Goal: Task Accomplishment & Management: Manage account settings

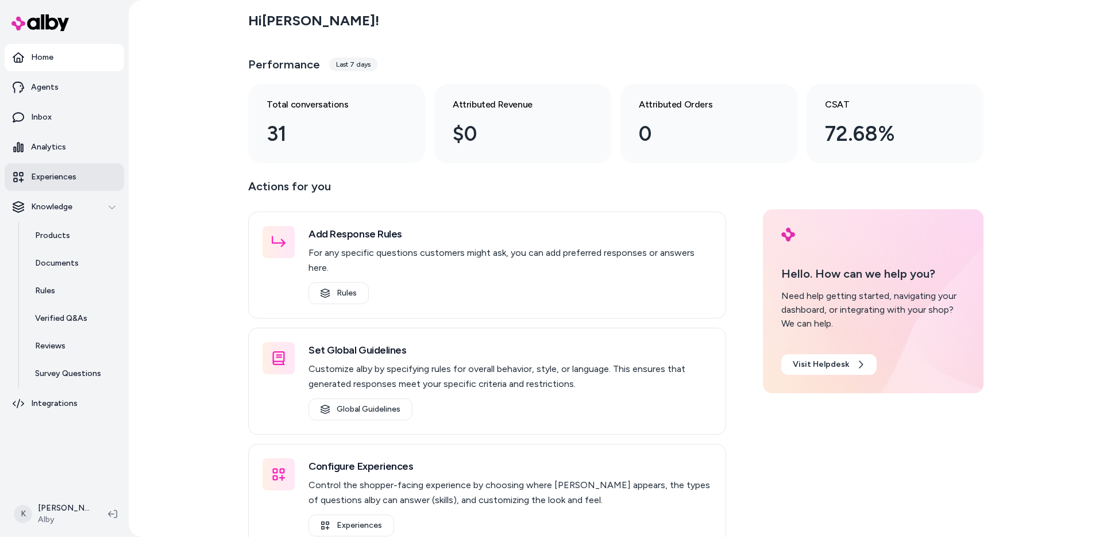
click at [90, 181] on link "Experiences" at bounding box center [64, 177] width 119 height 28
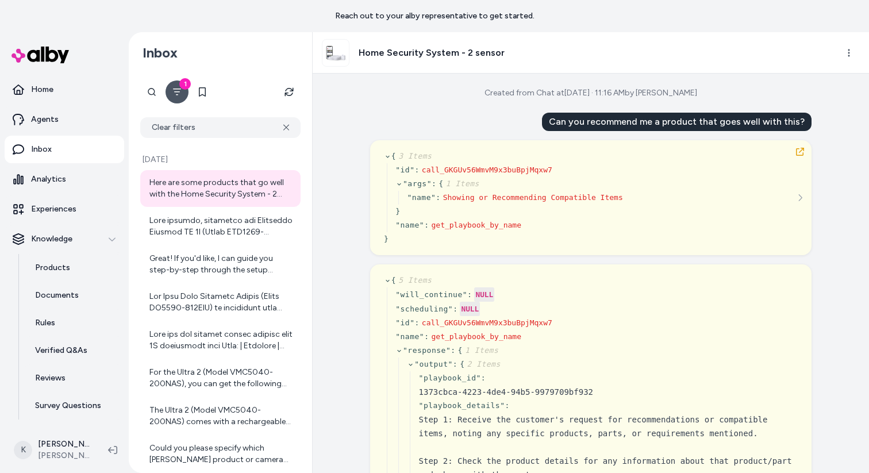
scroll to position [1047, 0]
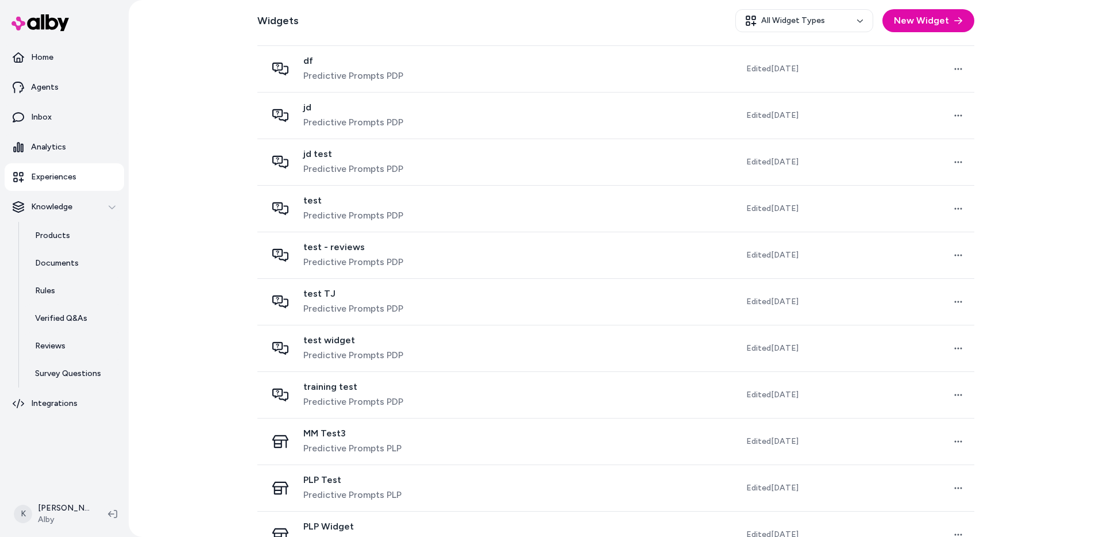
scroll to position [1219, 0]
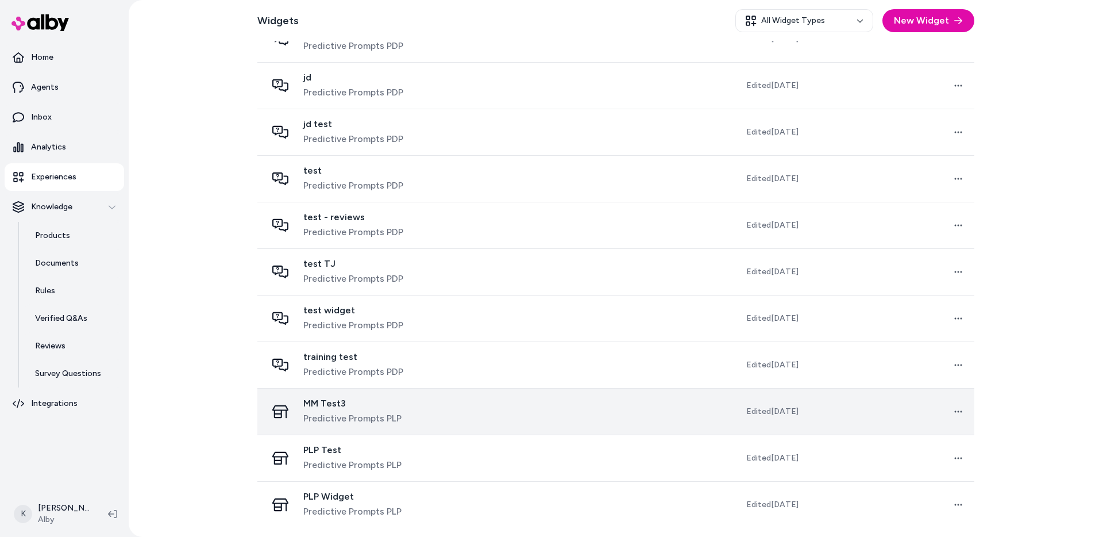
click at [505, 408] on td at bounding box center [588, 411] width 167 height 47
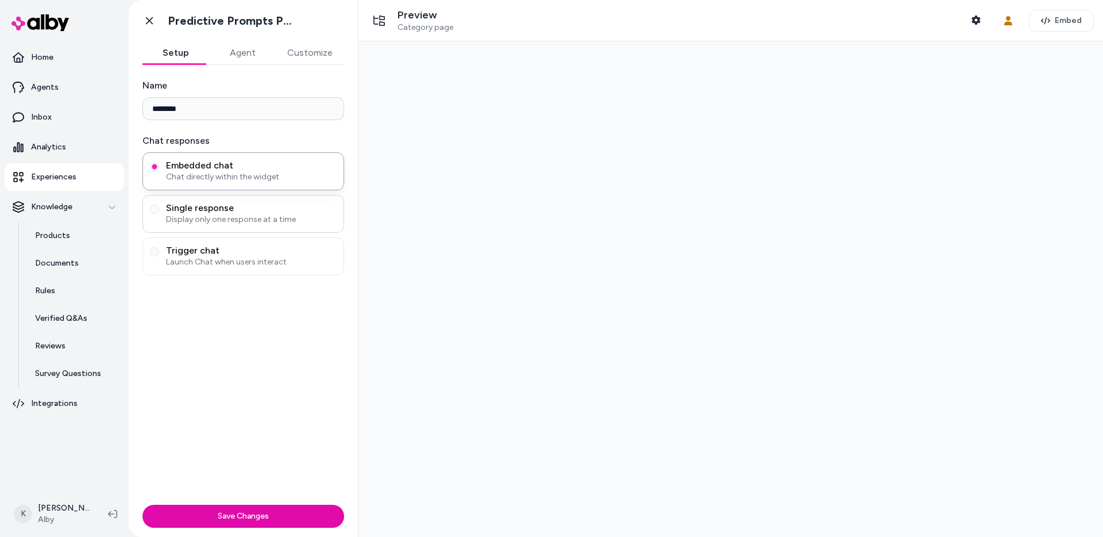
click at [294, 216] on span "Display only one response at a time" at bounding box center [251, 219] width 171 height 11
click at [159, 214] on button "Single response Display only one response at a time" at bounding box center [154, 209] width 9 height 9
click at [294, 243] on div "Trigger chat Launch Chat when users interact" at bounding box center [243, 256] width 202 height 38
click at [288, 253] on span "Trigger chat" at bounding box center [251, 250] width 171 height 11
click at [159, 253] on button "Trigger chat Launch Chat when users interact" at bounding box center [154, 251] width 9 height 9
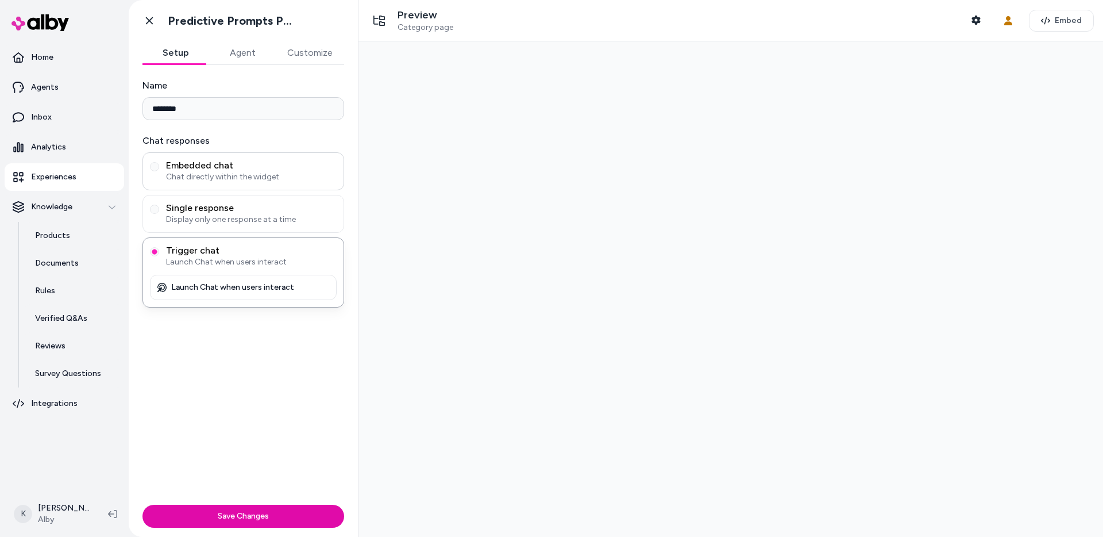
click at [299, 169] on span "Embedded chat" at bounding box center [251, 165] width 171 height 11
click at [159, 169] on button "Embedded chat Chat directly within the widget" at bounding box center [154, 166] width 9 height 9
type button "embedded-chat"
click at [149, 20] on icon at bounding box center [149, 20] width 7 height 7
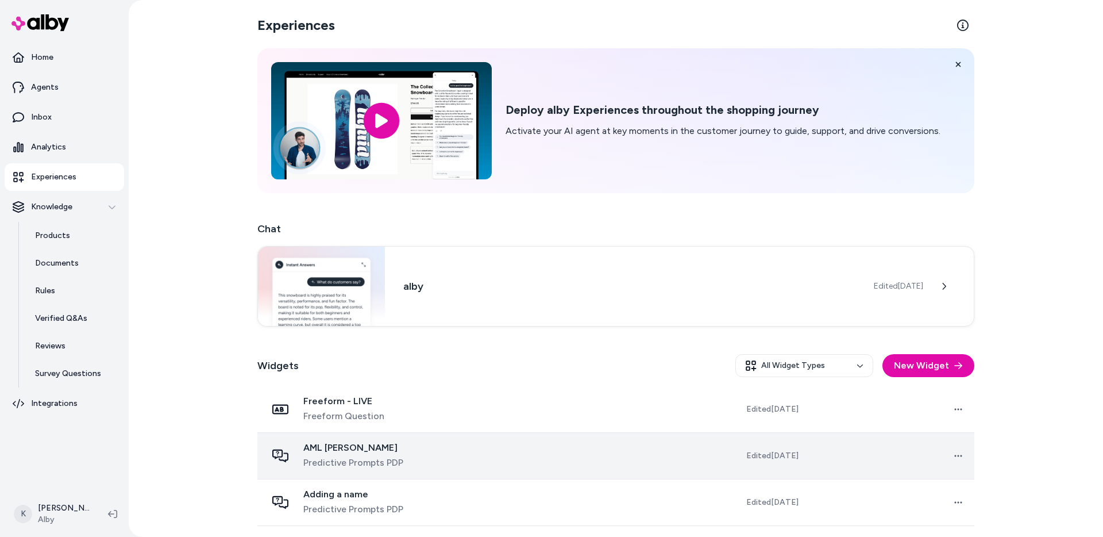
click at [465, 460] on td "AML testa Predictive Prompts PDP" at bounding box center [381, 455] width 248 height 47
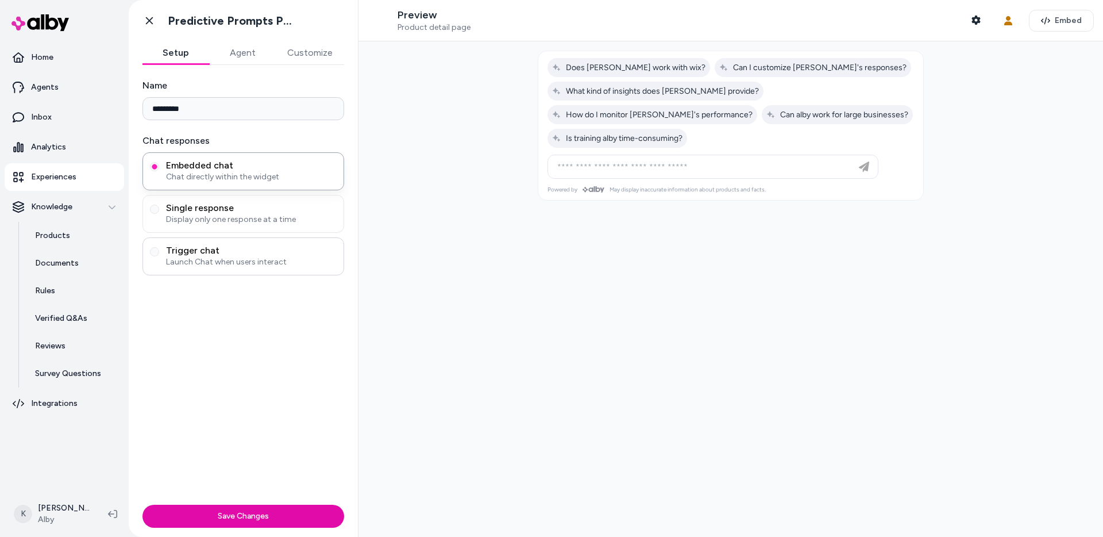
click at [223, 259] on span "Launch Chat when users interact" at bounding box center [251, 261] width 171 height 11
click at [159, 256] on button "Trigger chat Launch Chat when users interact" at bounding box center [154, 251] width 9 height 9
click at [154, 25] on icon at bounding box center [149, 20] width 11 height 11
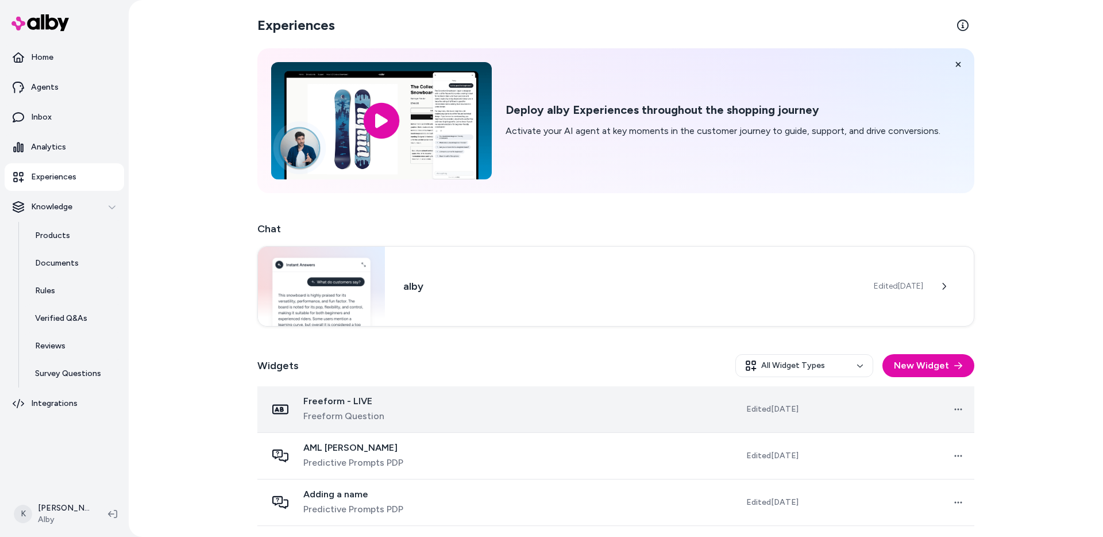
click at [396, 413] on div "Freeform - LIVE Freeform Question" at bounding box center [381, 409] width 229 height 28
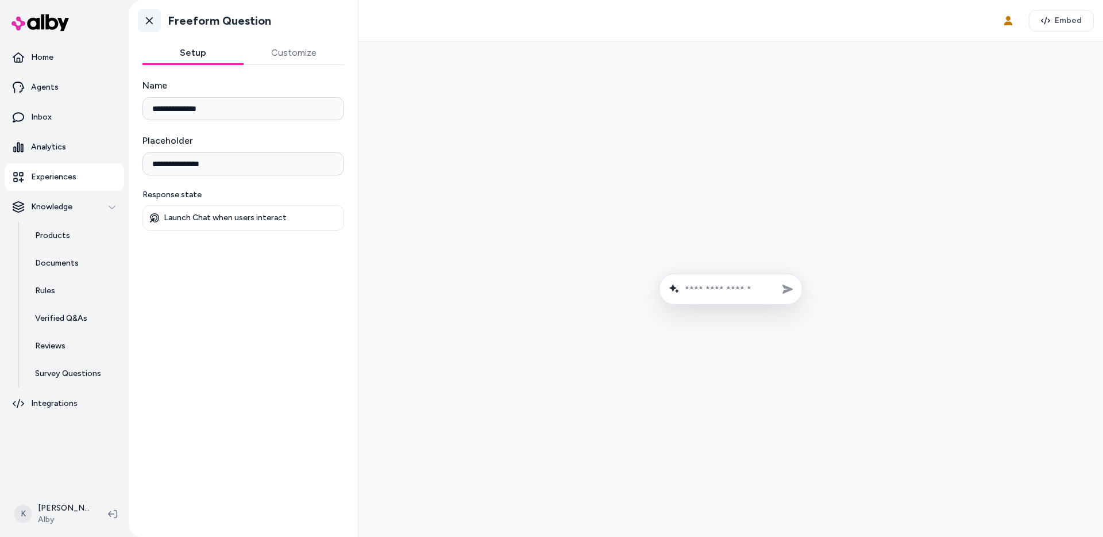
click at [148, 25] on icon at bounding box center [149, 20] width 11 height 11
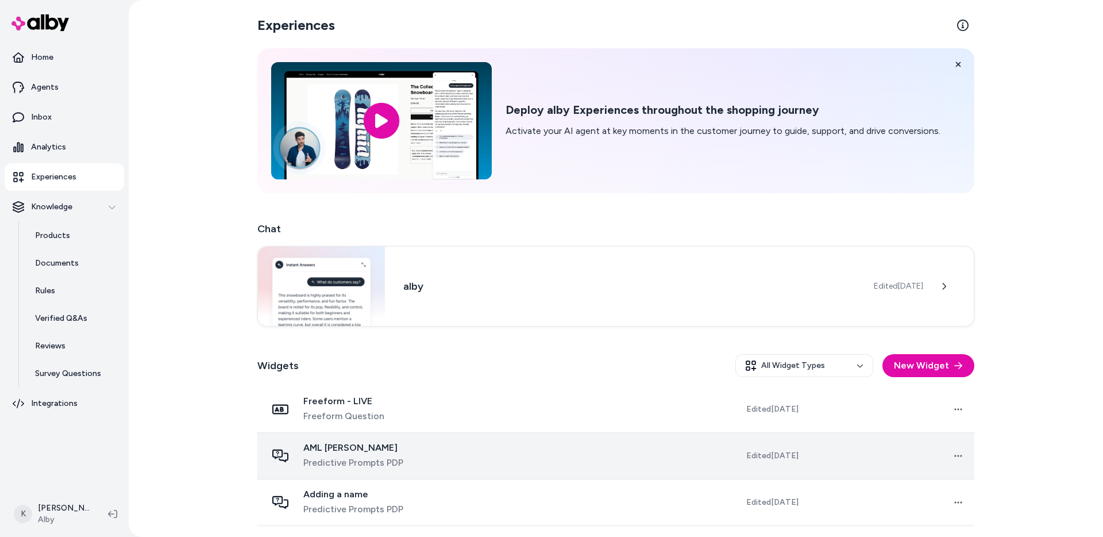
click at [430, 463] on div "AML testa Predictive Prompts PDP" at bounding box center [381, 456] width 229 height 28
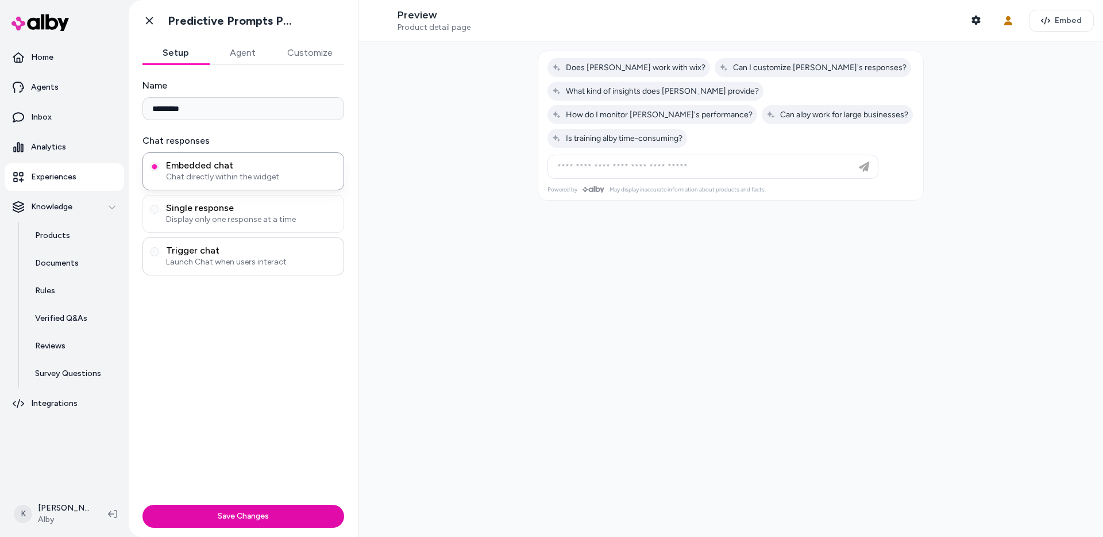
click at [236, 256] on span "Launch Chat when users interact" at bounding box center [251, 261] width 171 height 11
click at [159, 256] on button "Trigger chat Launch Chat when users interact" at bounding box center [154, 251] width 9 height 9
type button "trigger-chat"
click at [252, 340] on div "Name ********* Chat responses Embedded chat Chat directly within the widget Sin…" at bounding box center [243, 282] width 229 height 435
click at [616, 67] on span "Does alby work with wix?" at bounding box center [628, 68] width 153 height 10
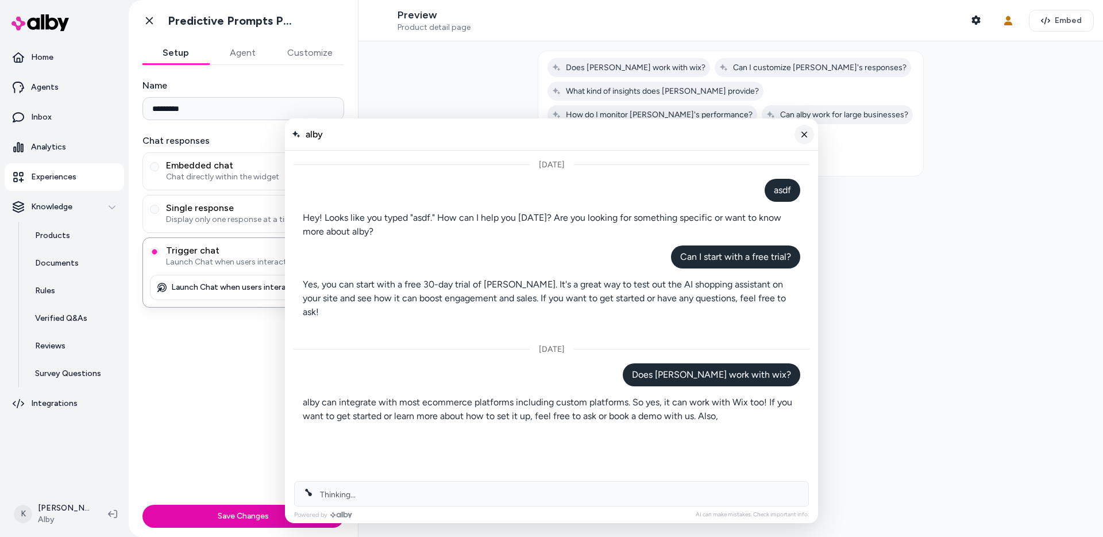
click at [804, 136] on icon "Close chat" at bounding box center [805, 134] width 10 height 10
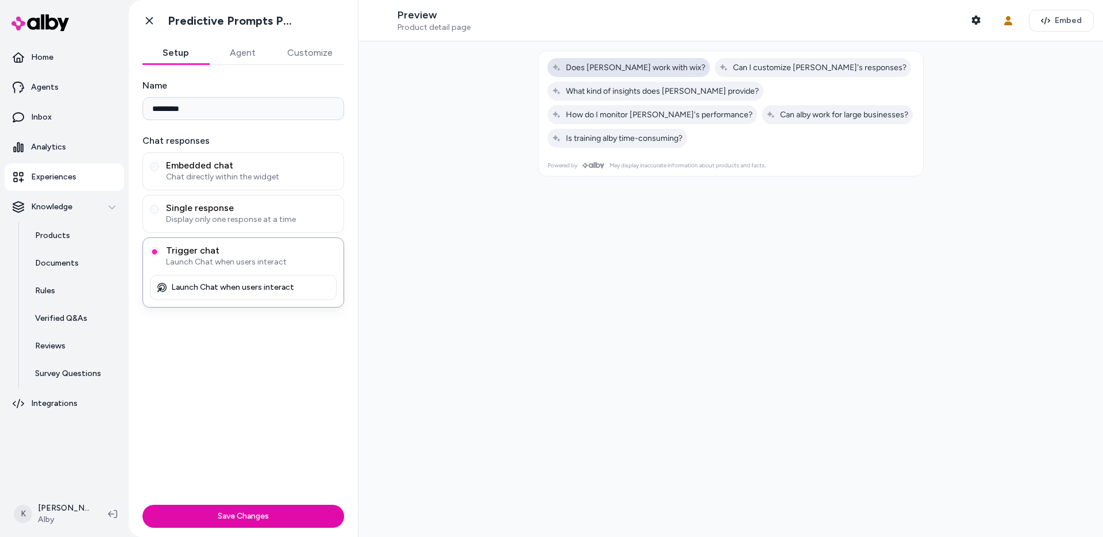
click at [635, 68] on span "Does alby work with wix?" at bounding box center [628, 68] width 153 height 10
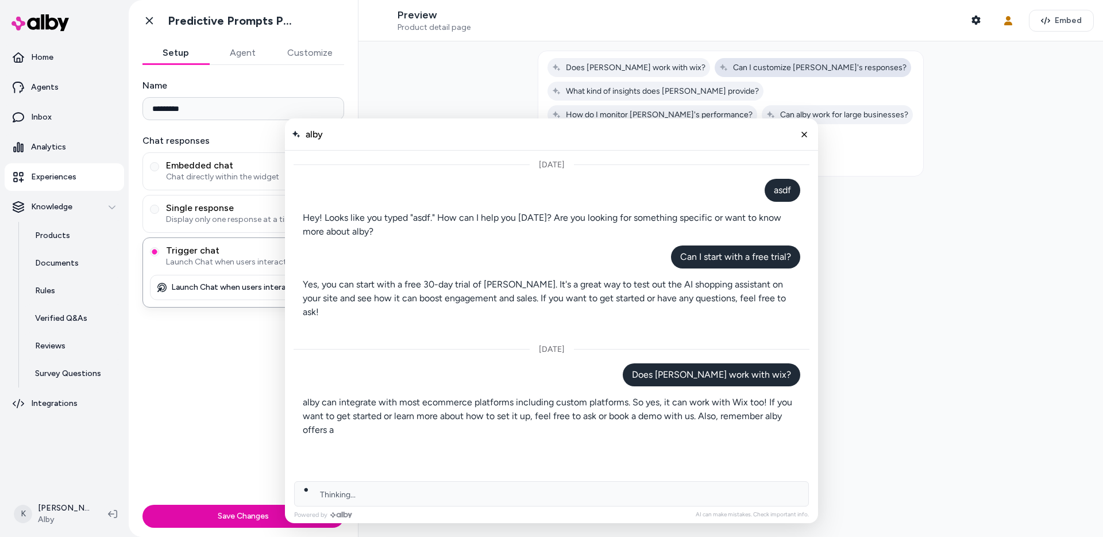
click at [719, 67] on span "Can I customize alby's responses?" at bounding box center [812, 68] width 187 height 10
click at [805, 134] on icon "Close chat" at bounding box center [805, 134] width 10 height 10
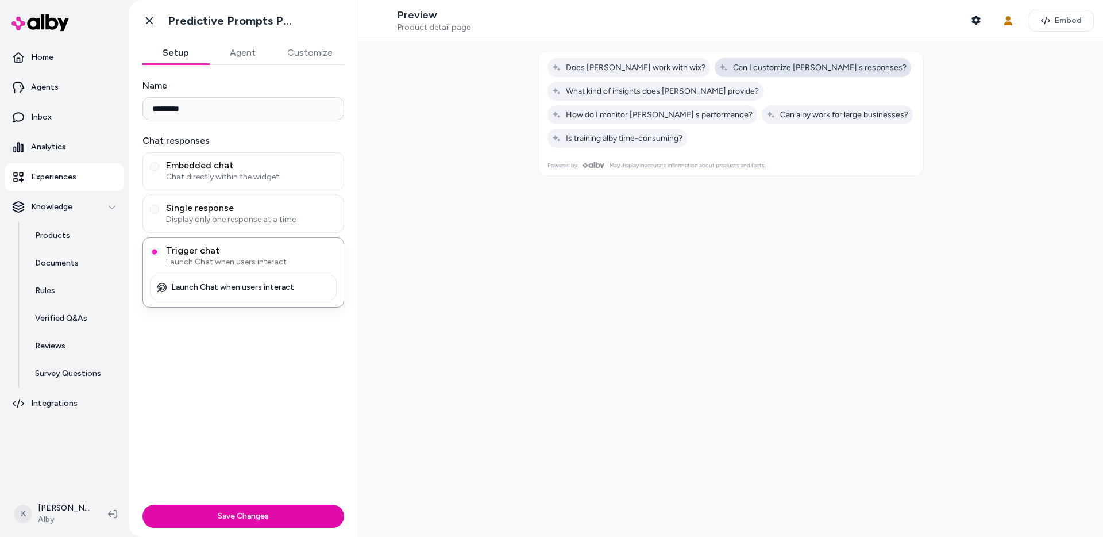
click at [762, 70] on span "Can I customize alby's responses?" at bounding box center [812, 68] width 187 height 10
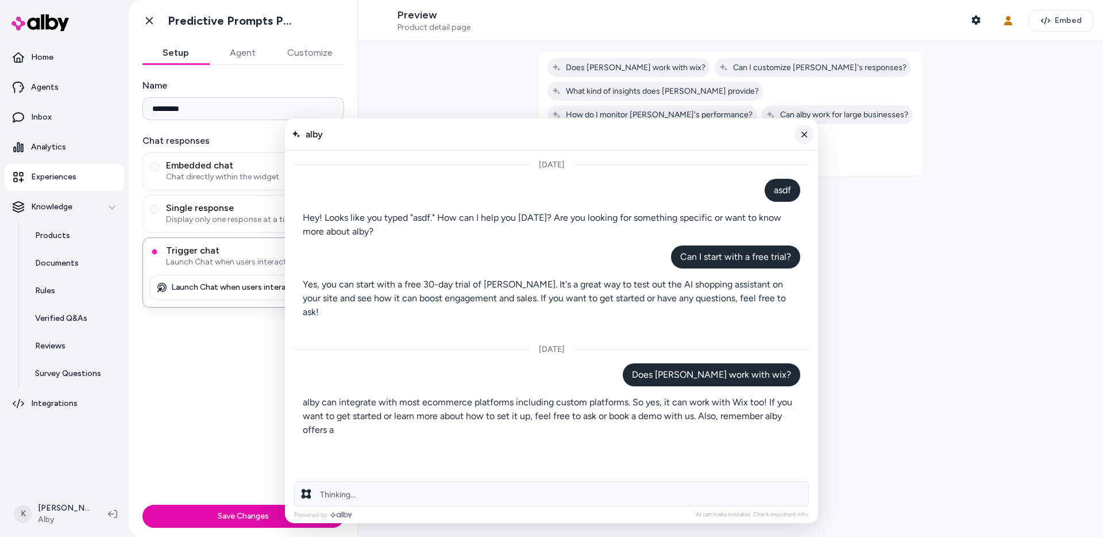
click at [804, 135] on line "Close chat" at bounding box center [804, 134] width 5 height 5
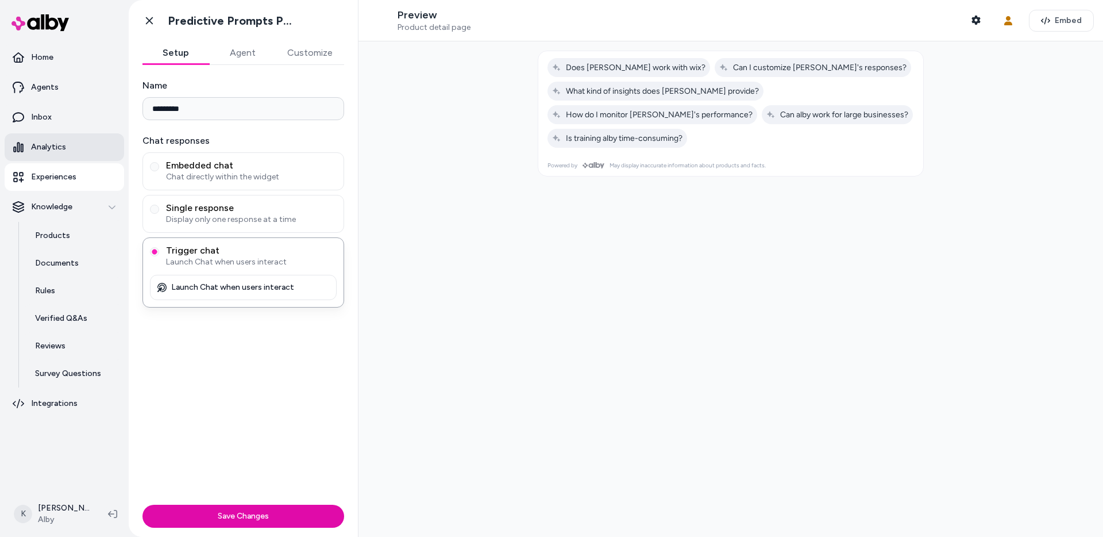
click at [67, 158] on link "Analytics" at bounding box center [64, 147] width 119 height 28
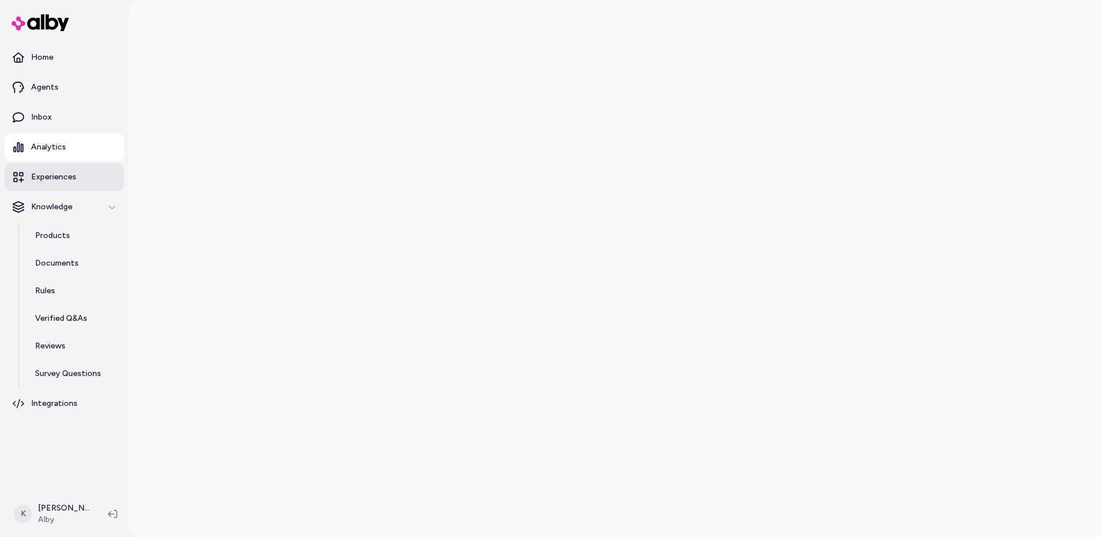
click at [47, 182] on p "Experiences" at bounding box center [53, 176] width 45 height 11
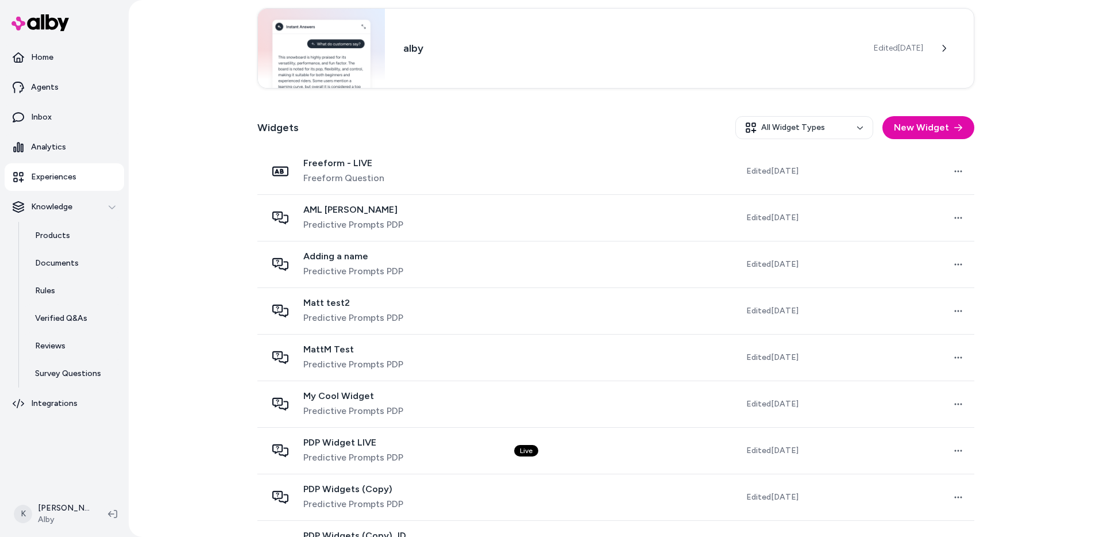
scroll to position [237, 0]
click at [44, 86] on p "Agents" at bounding box center [45, 87] width 28 height 11
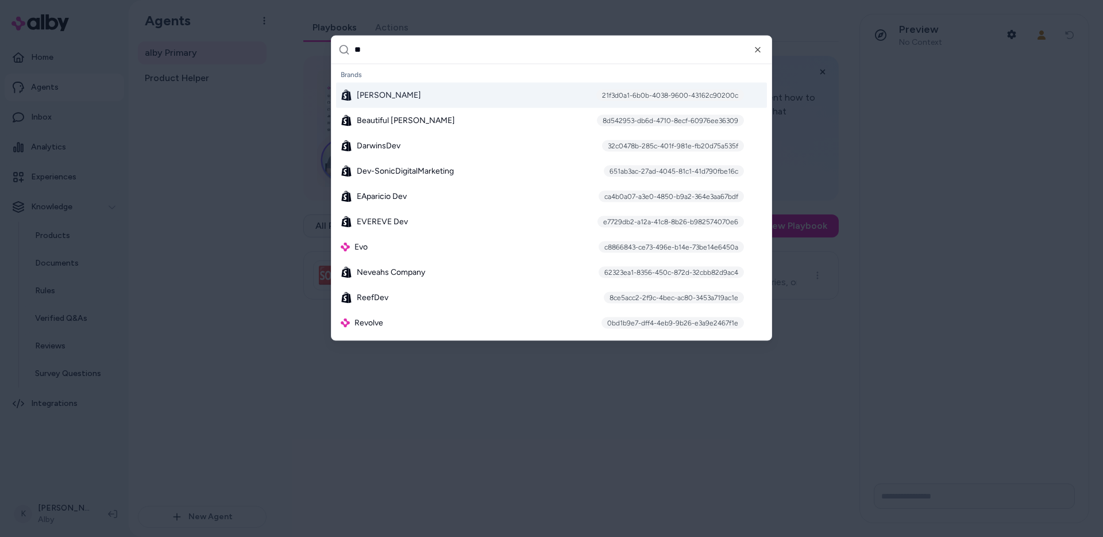
type input "***"
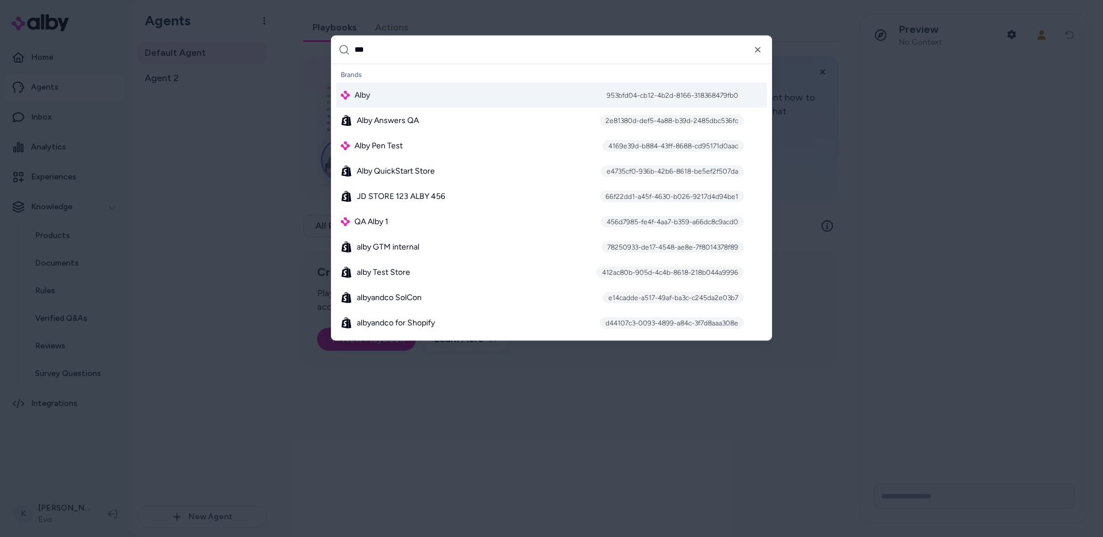
type input "****"
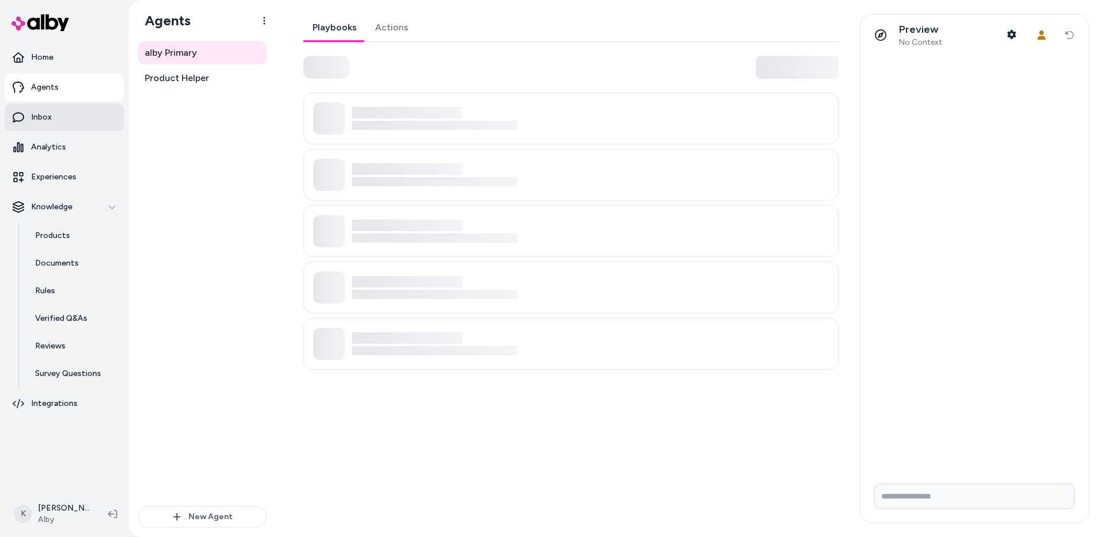
click at [60, 124] on link "Inbox" at bounding box center [64, 117] width 119 height 28
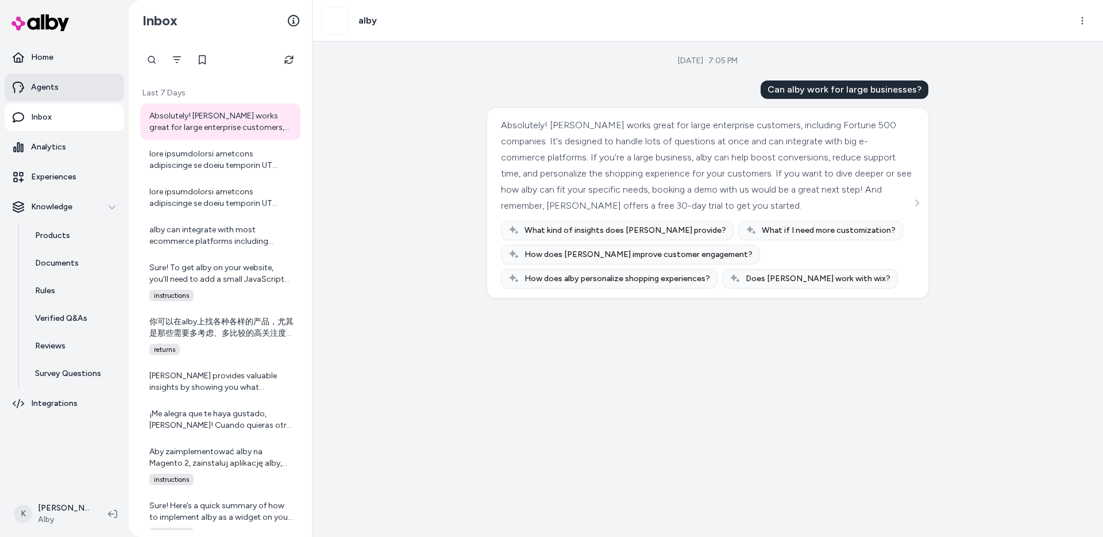
click at [51, 86] on p "Agents" at bounding box center [45, 87] width 28 height 11
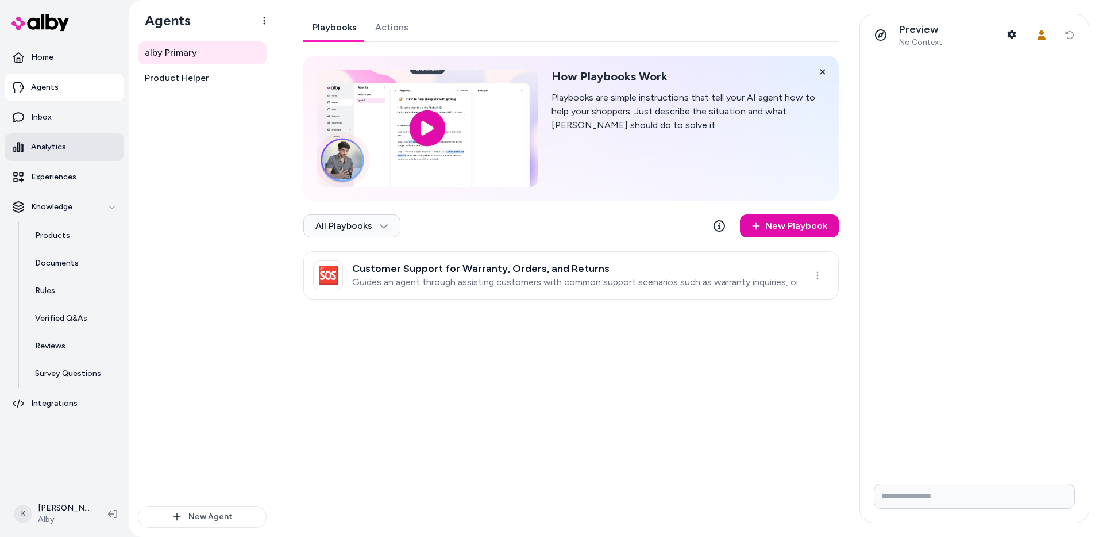
click at [51, 155] on link "Analytics" at bounding box center [64, 147] width 119 height 28
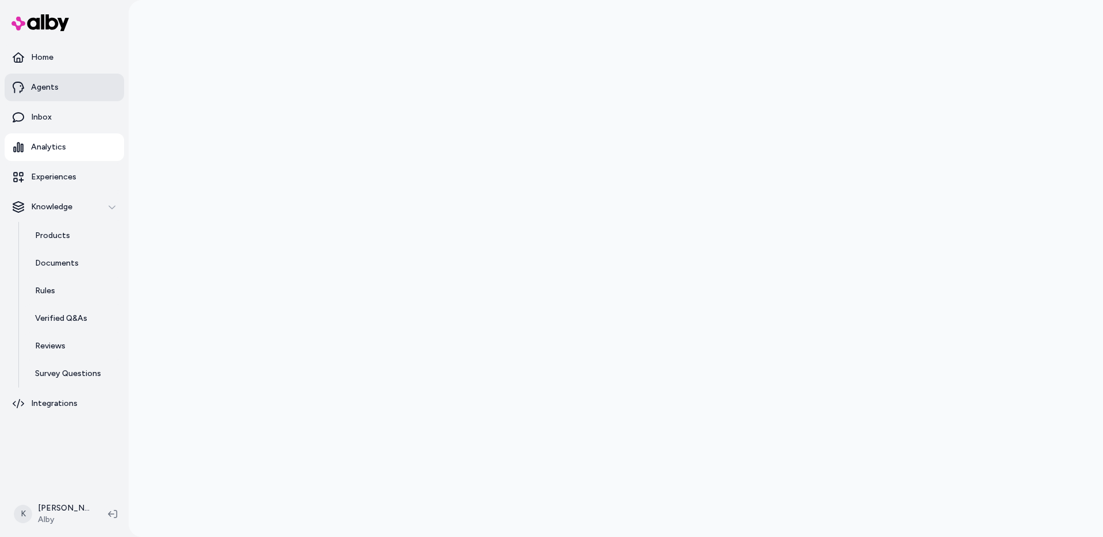
click at [49, 91] on p "Agents" at bounding box center [45, 87] width 28 height 11
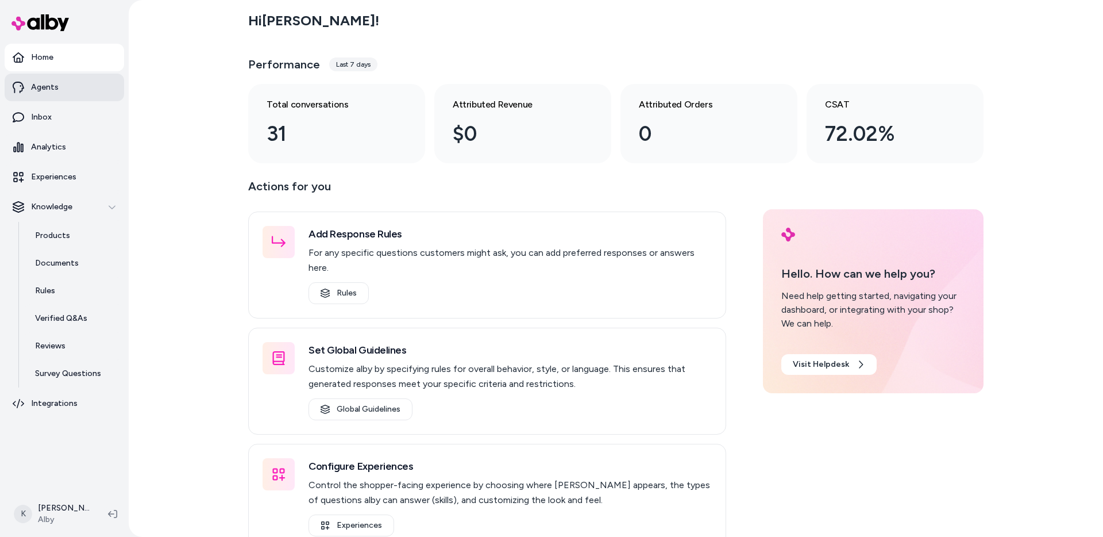
click at [106, 89] on link "Agents" at bounding box center [64, 88] width 119 height 28
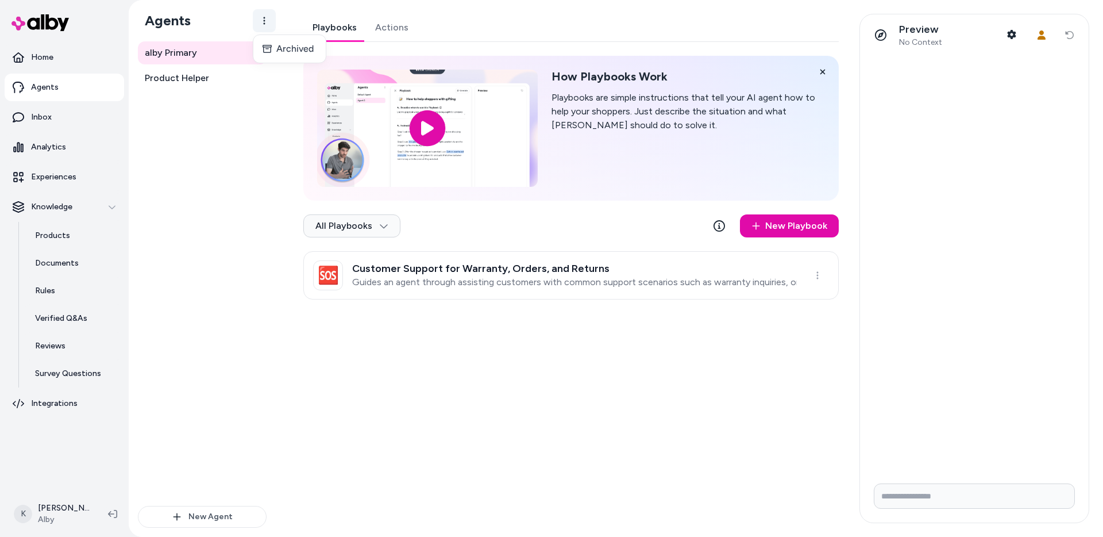
click at [267, 25] on html "Home Agents Inbox Analytics Experiences Knowledge Products Documents Rules Veri…" at bounding box center [551, 268] width 1103 height 537
click at [212, 233] on div "alby Primary Product Helper" at bounding box center [202, 273] width 129 height 464
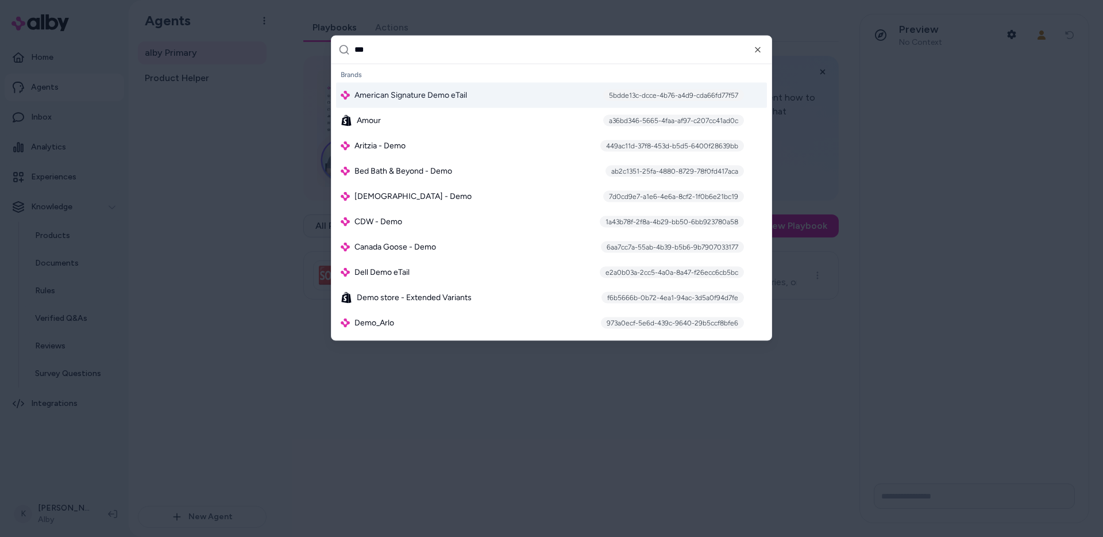
type input "****"
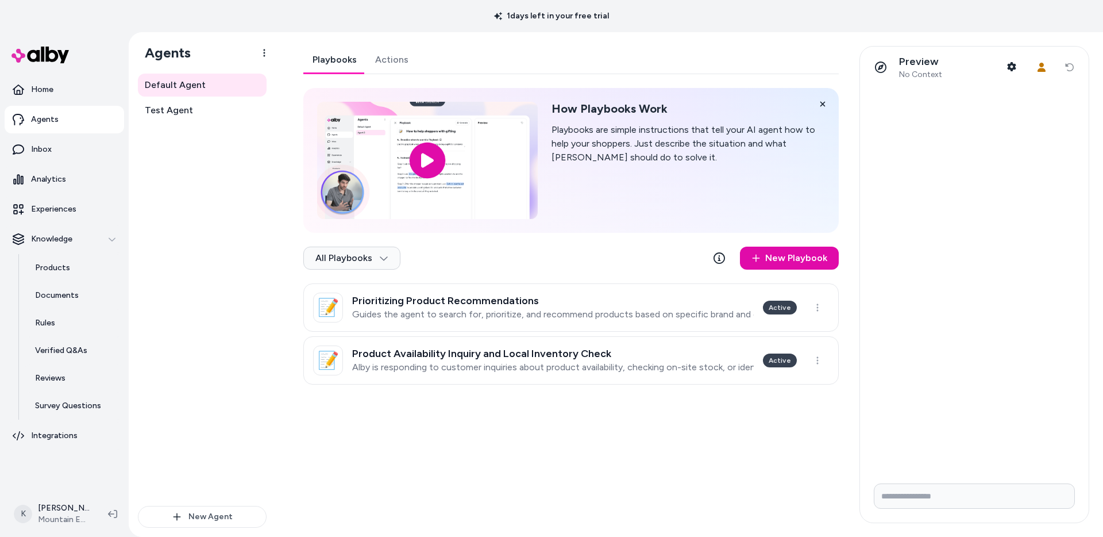
click at [253, 265] on div "Default Agent Test Agent" at bounding box center [202, 290] width 129 height 432
